Goal: Transaction & Acquisition: Purchase product/service

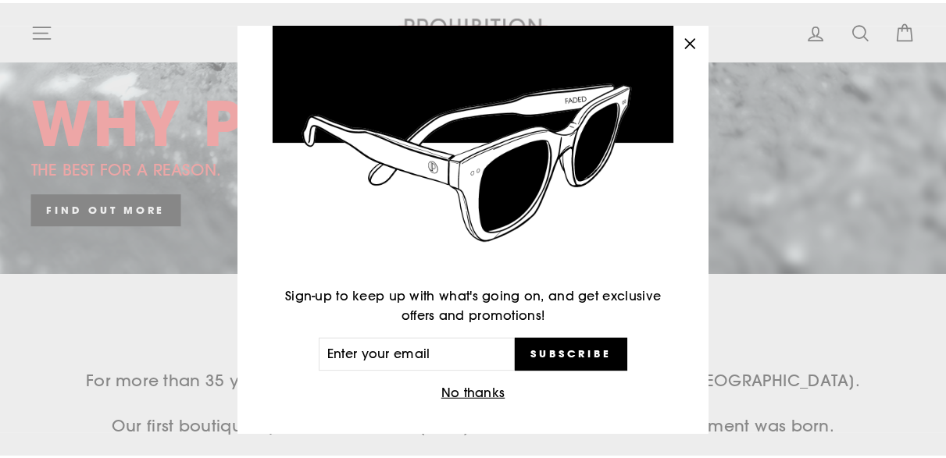
scroll to position [87, 0]
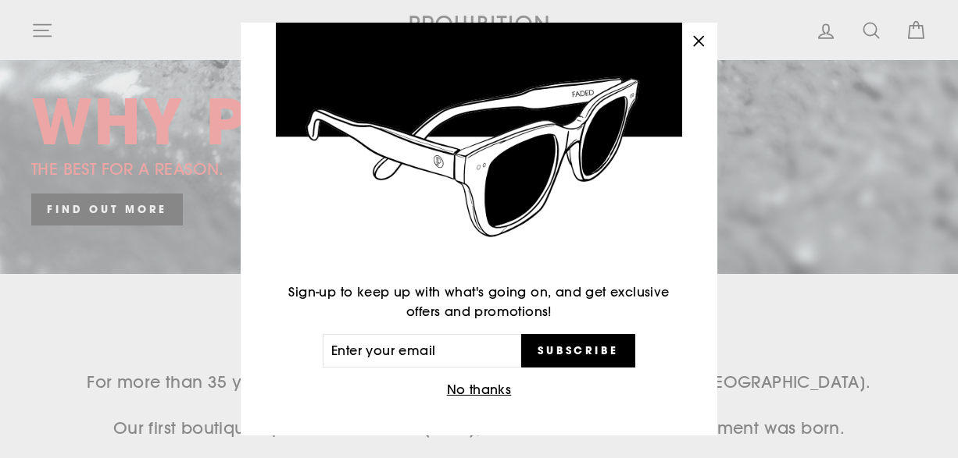
click at [479, 389] on button "No thanks" at bounding box center [479, 391] width 74 height 22
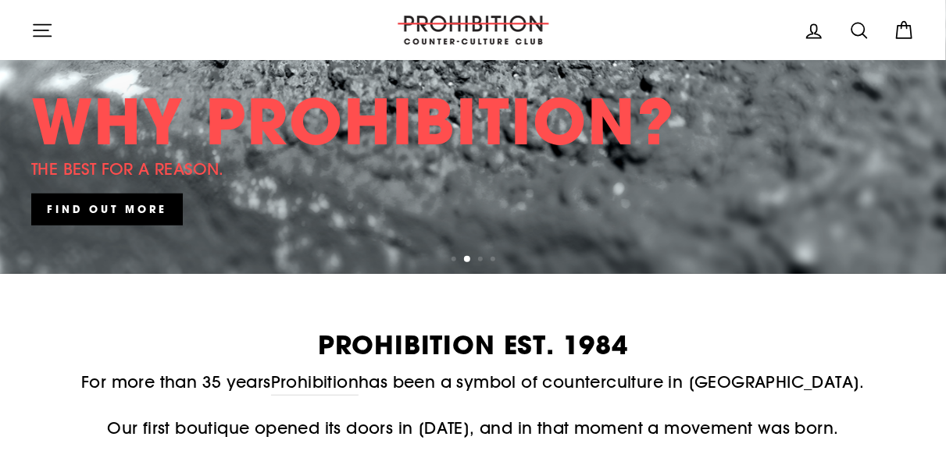
click at [460, 334] on h2 "PROHIBITION EST. 1984" at bounding box center [472, 346] width 883 height 26
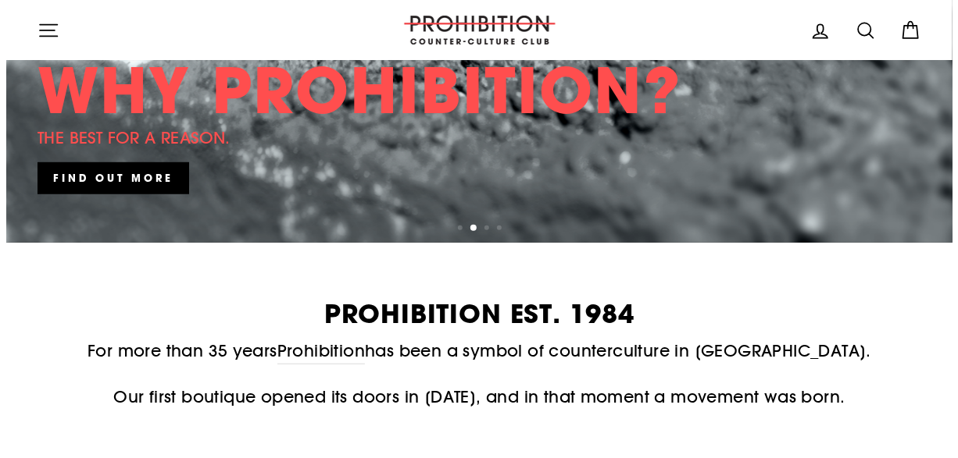
scroll to position [531, 0]
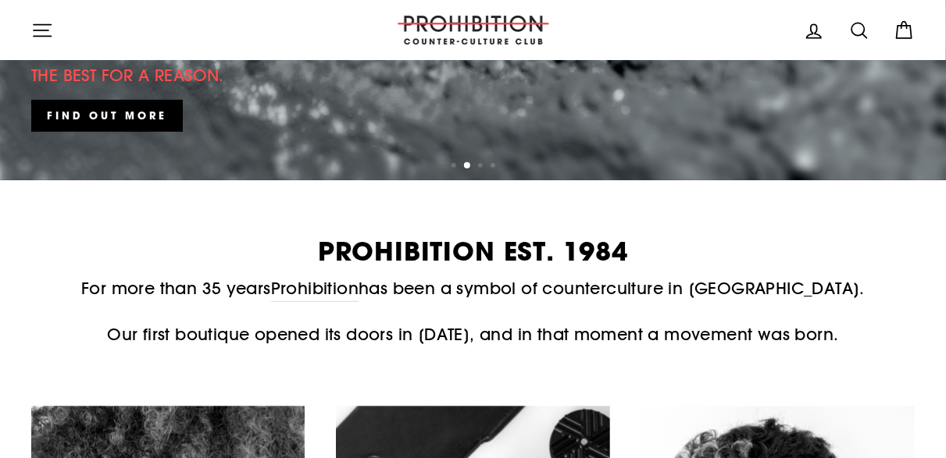
click at [47, 22] on icon "button" at bounding box center [42, 31] width 22 height 22
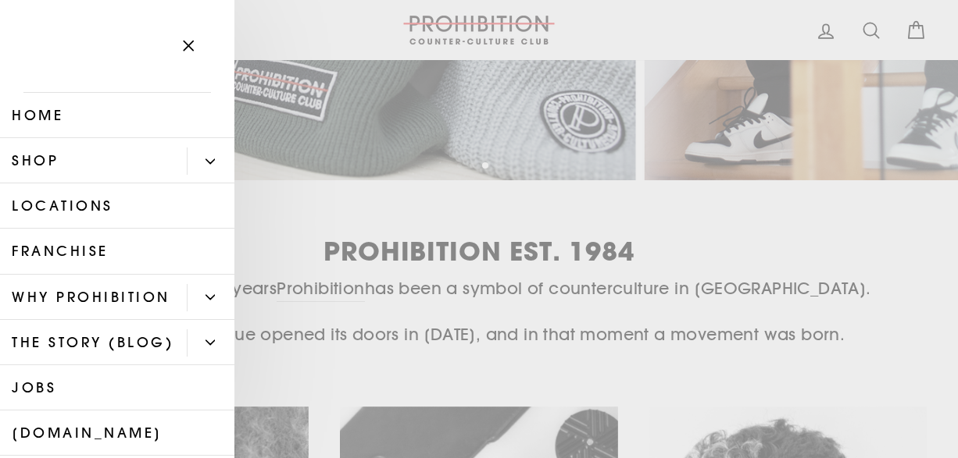
click at [59, 163] on link "Shop" at bounding box center [93, 160] width 187 height 45
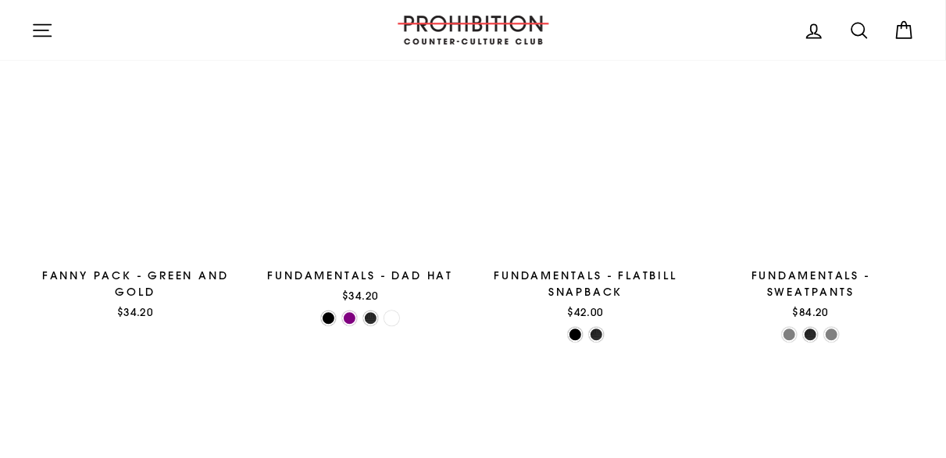
scroll to position [1843, 0]
